Goal: Information Seeking & Learning: Understand process/instructions

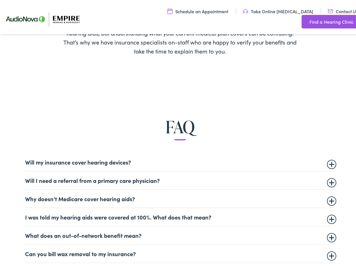
scroll to position [310, 0]
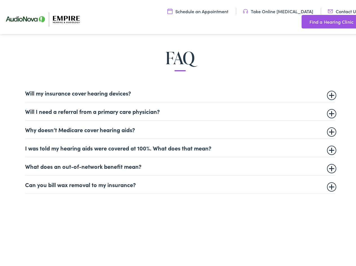
click at [184, 91] on summary "Will my insurance cover hearing devices?" at bounding box center [180, 91] width 310 height 7
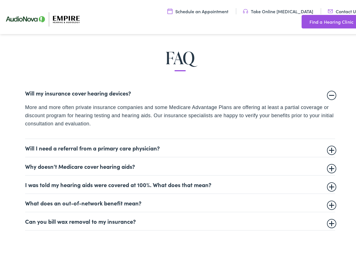
click at [264, 218] on summary "Can you bill wax removal to my insurance?" at bounding box center [180, 219] width 310 height 7
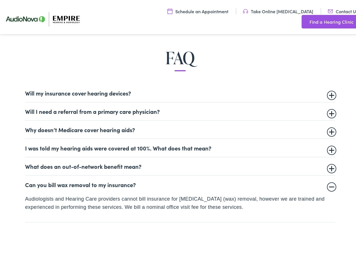
click at [303, 169] on details "What does an out-of-network benefit mean? Healthcare providers can elect to be …" at bounding box center [180, 164] width 310 height 18
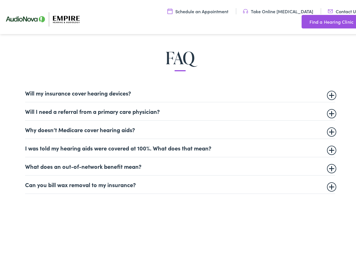
click at [285, 146] on summary "I was told my hearing aids were covered at 100%. What does that mean?" at bounding box center [180, 146] width 310 height 7
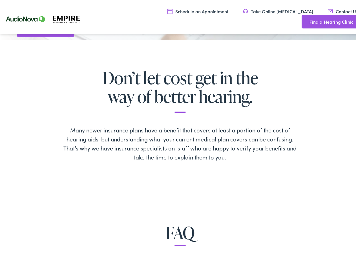
scroll to position [56, 0]
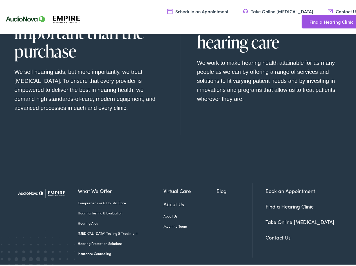
scroll to position [577, 0]
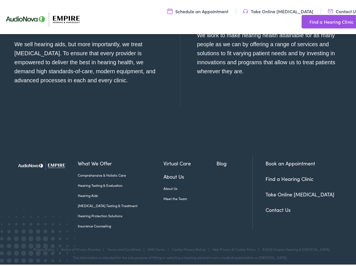
click at [100, 225] on li "What We Offer Comprehensive & Holistic Care Hearing Testing & Evaluation Hearin…" at bounding box center [121, 195] width 86 height 74
click at [100, 223] on link "Insurance Counseling" at bounding box center [121, 224] width 86 height 5
